Goal: Information Seeking & Learning: Learn about a topic

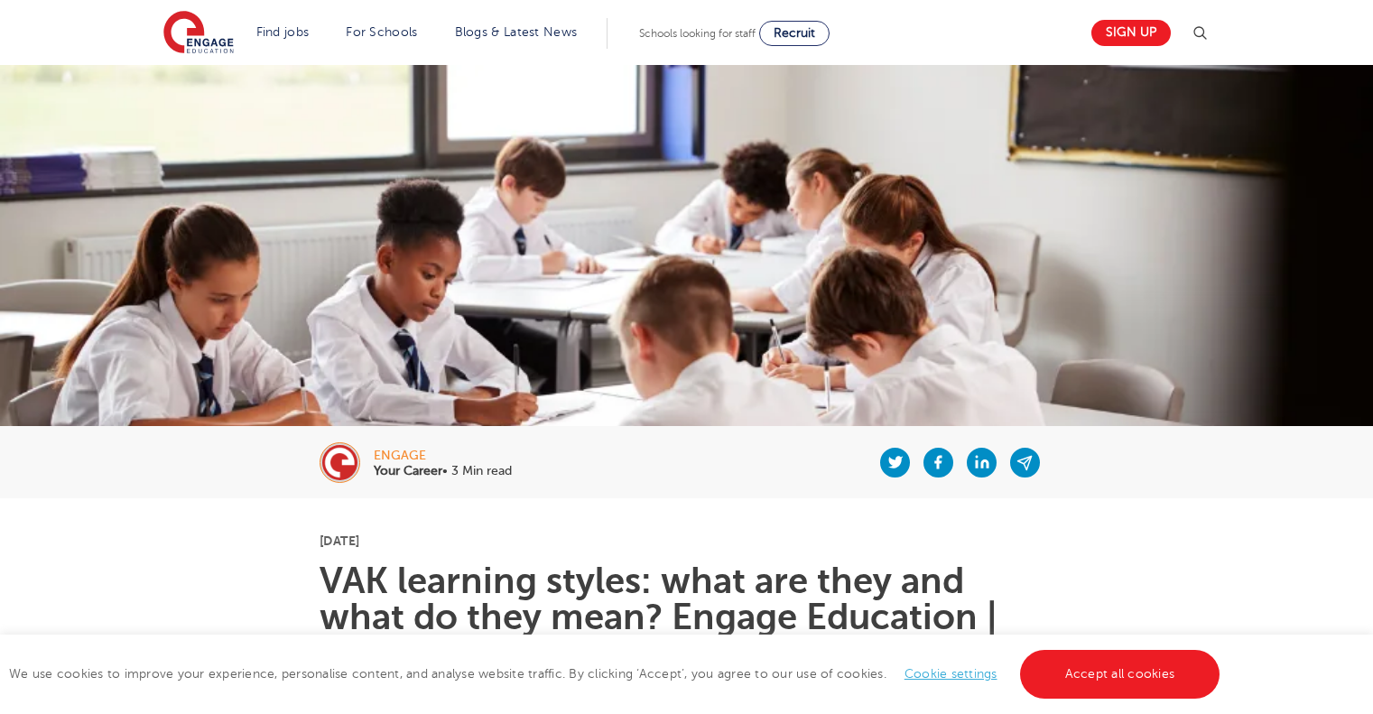
scroll to position [451, 0]
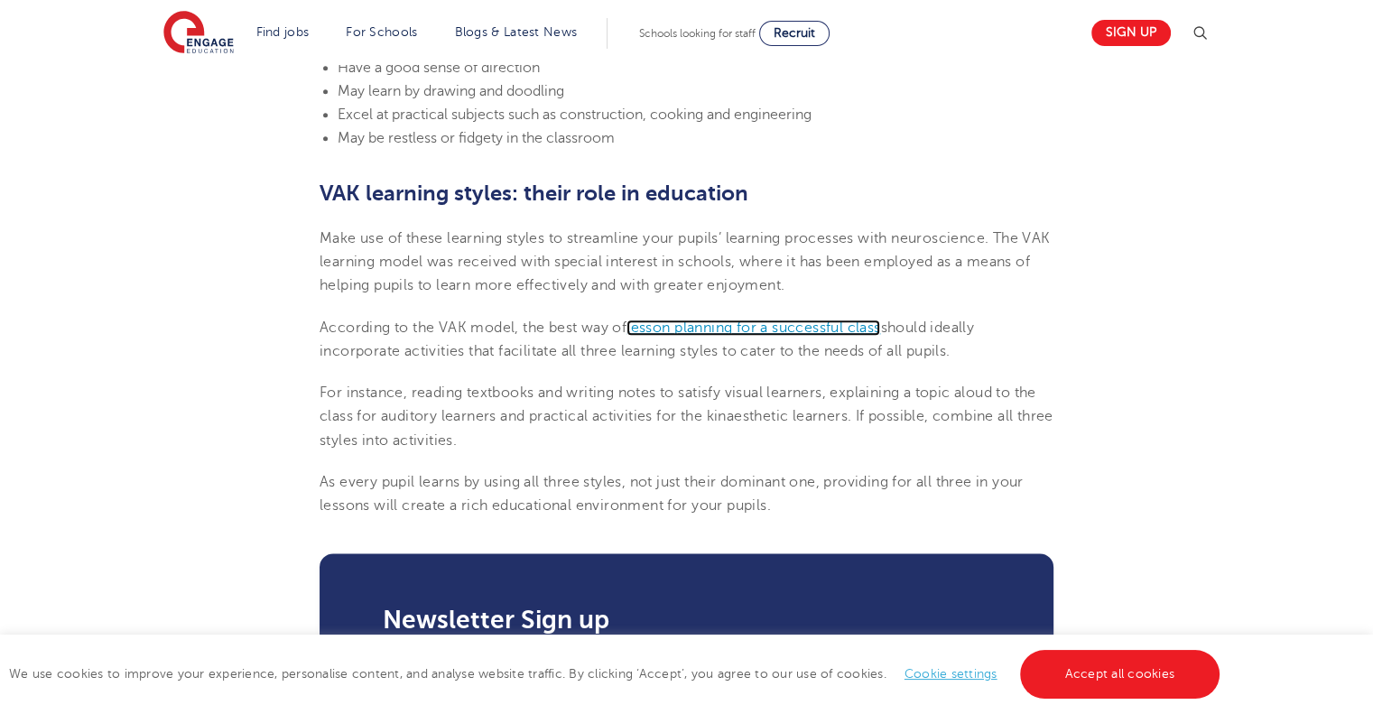
scroll to position [2076, 0]
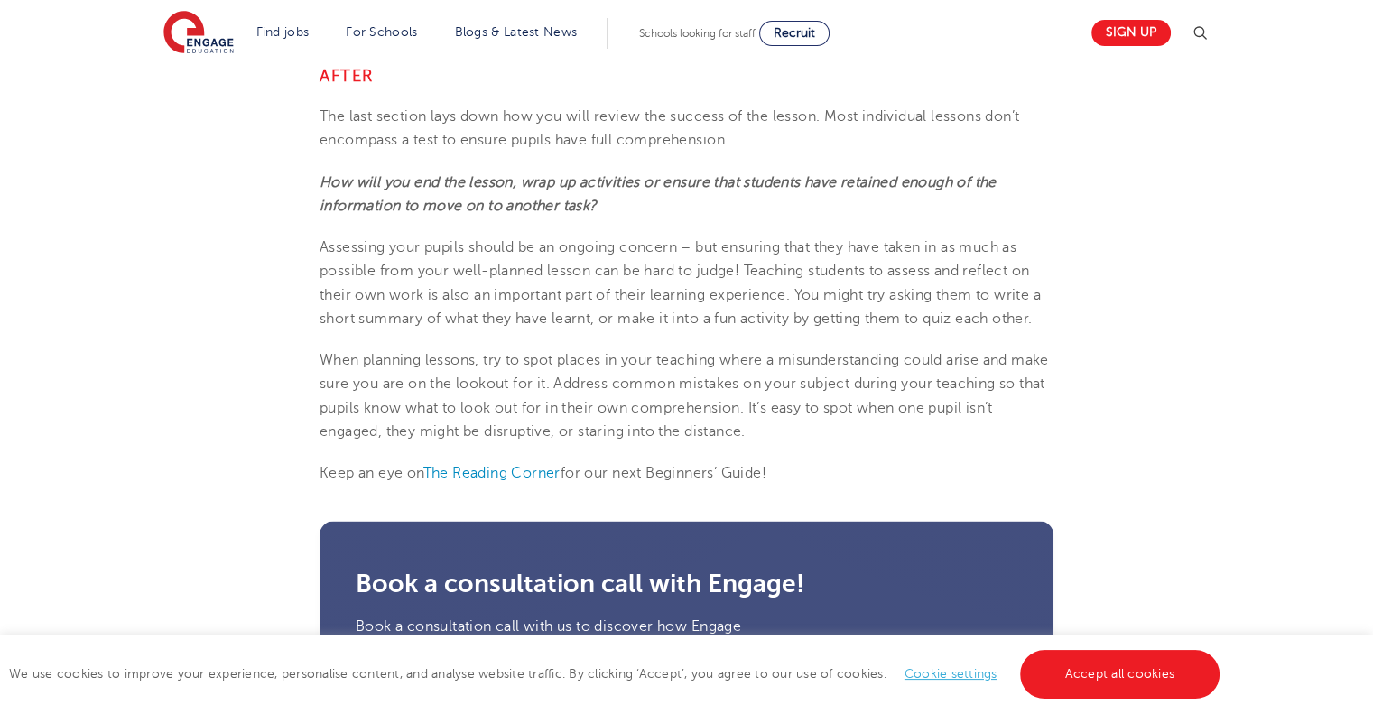
scroll to position [3610, 0]
